Goal: Transaction & Acquisition: Book appointment/travel/reservation

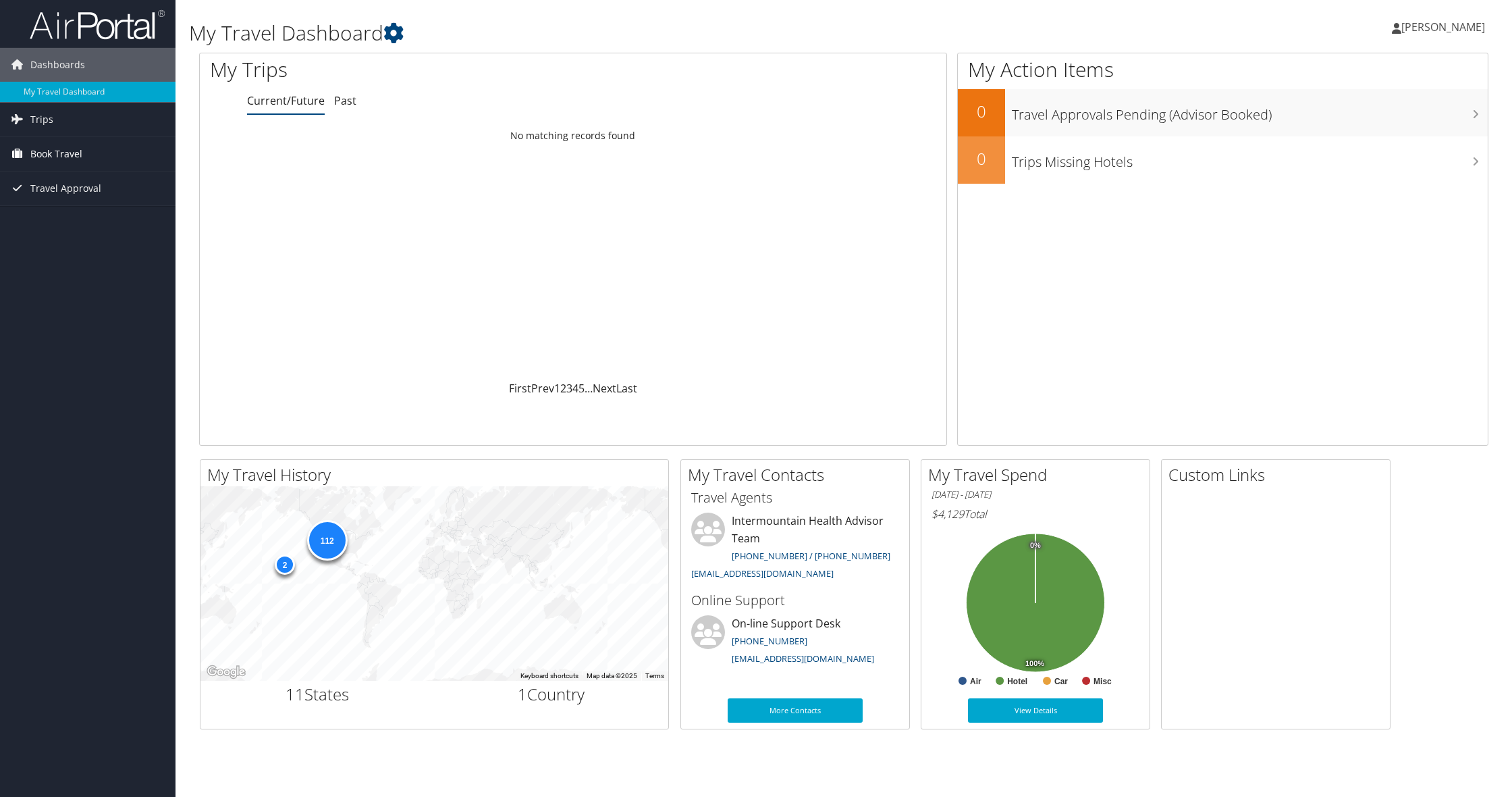
click at [59, 150] on span "Book Travel" at bounding box center [56, 154] width 52 height 34
click at [64, 221] on link "Book/Manage Online Trips" at bounding box center [87, 221] width 175 height 21
